Goal: Task Accomplishment & Management: Check status

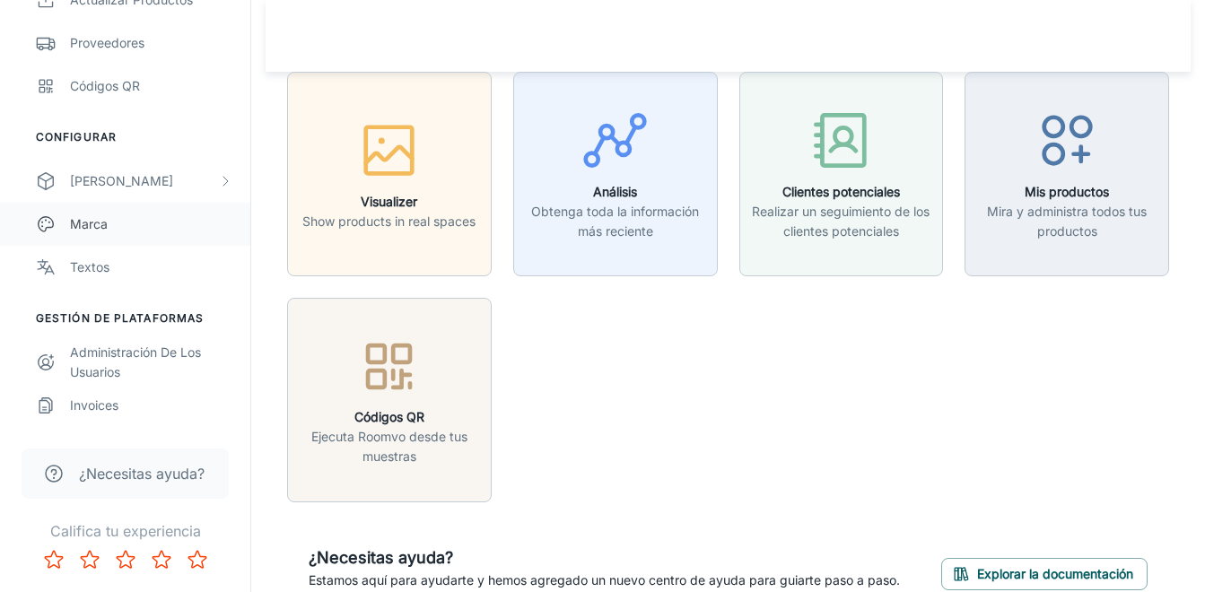
scroll to position [91, 0]
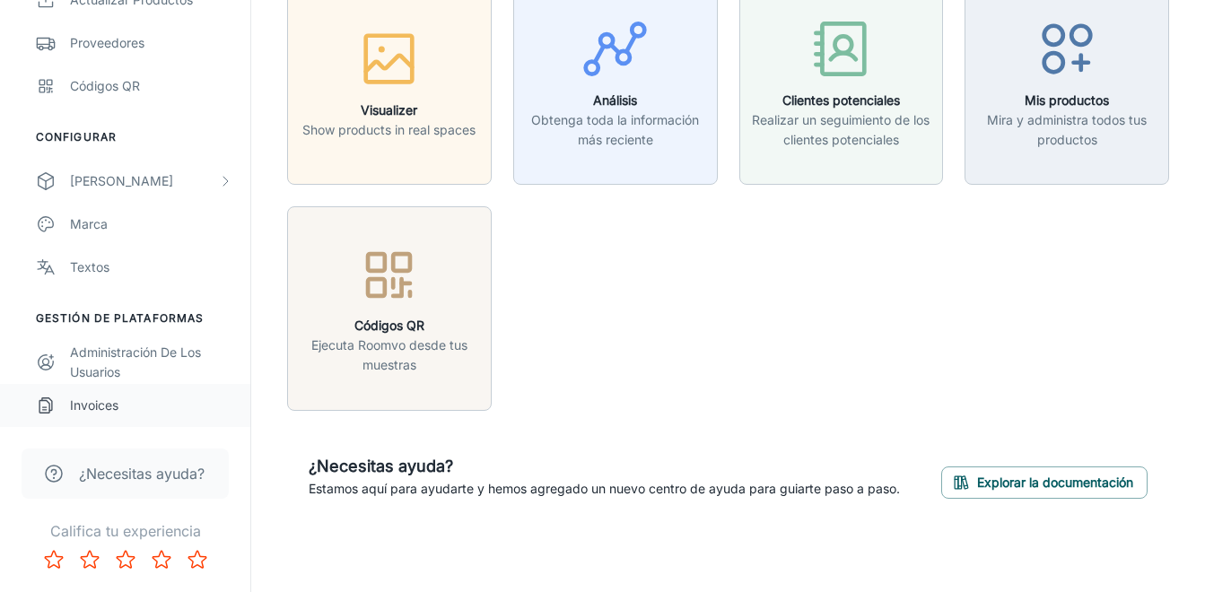
click at [102, 404] on div "Invoices" at bounding box center [151, 406] width 162 height 20
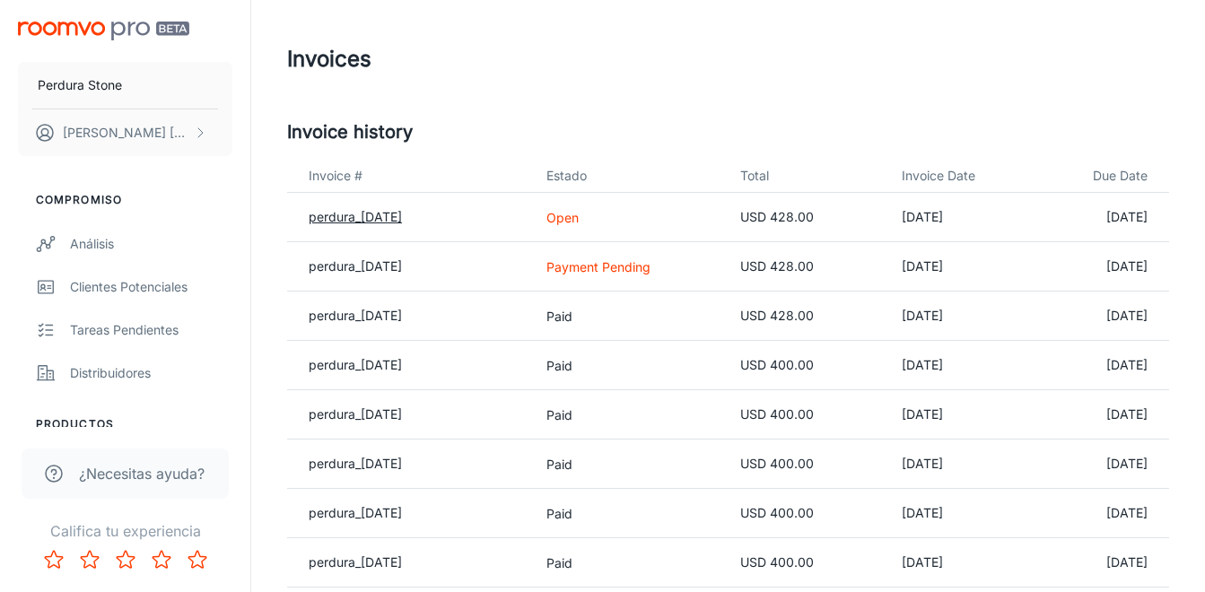
click at [382, 213] on link "perdura_[DATE]" at bounding box center [355, 216] width 93 height 15
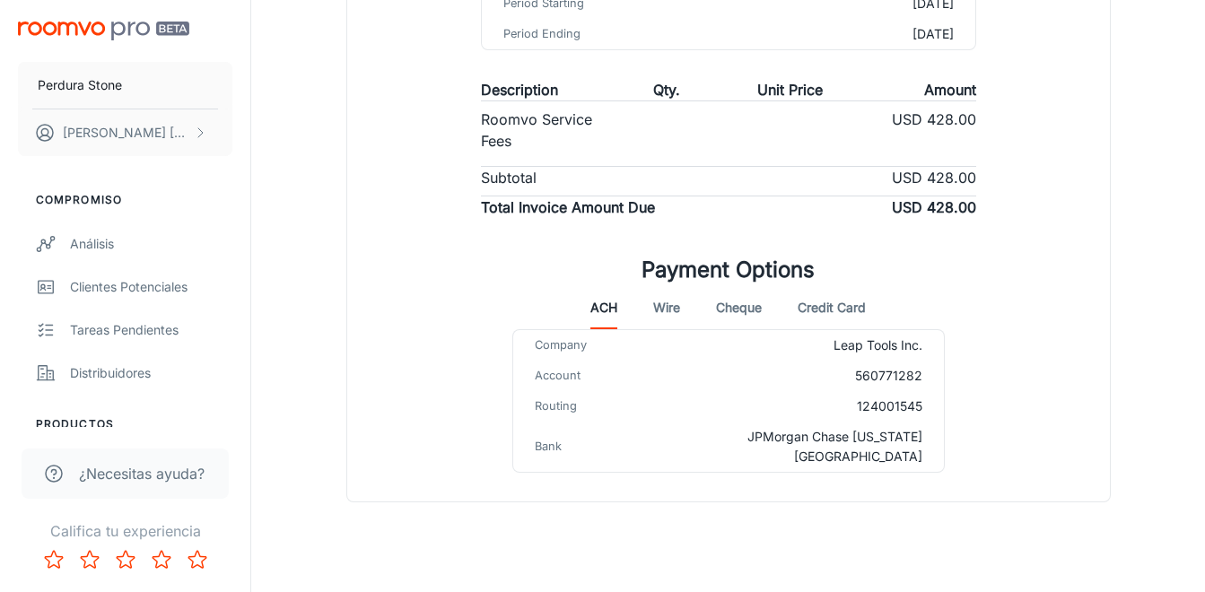
scroll to position [378, 0]
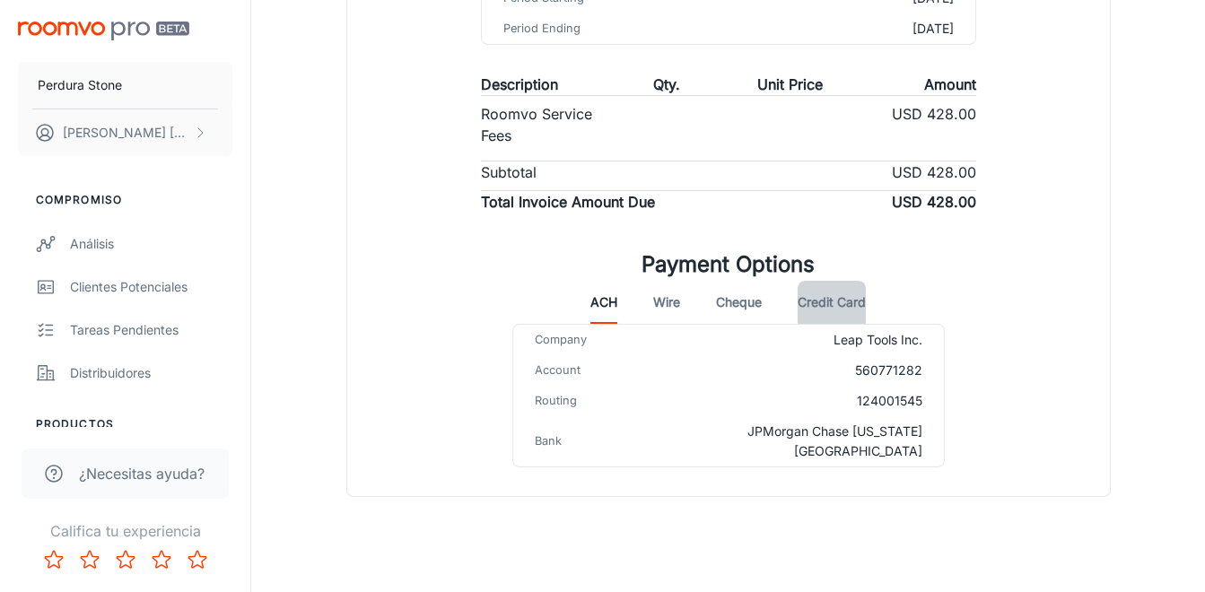
click at [825, 293] on button "Credit Card" at bounding box center [831, 302] width 68 height 43
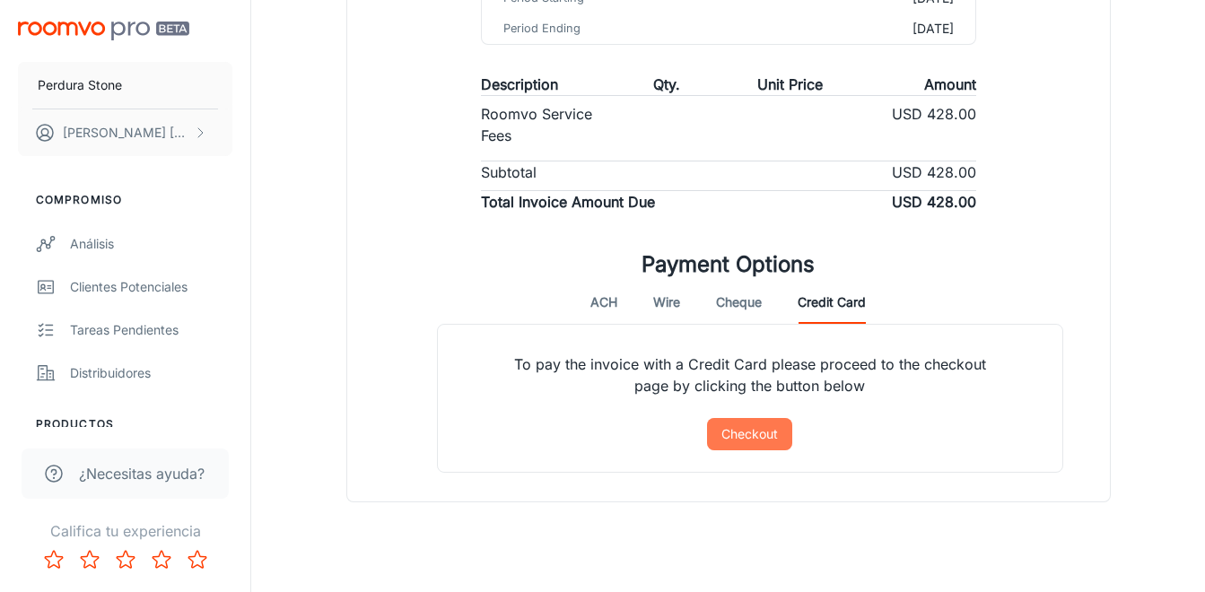
click at [763, 439] on button "Checkout" at bounding box center [749, 434] width 85 height 32
